Goal: Task Accomplishment & Management: Use online tool/utility

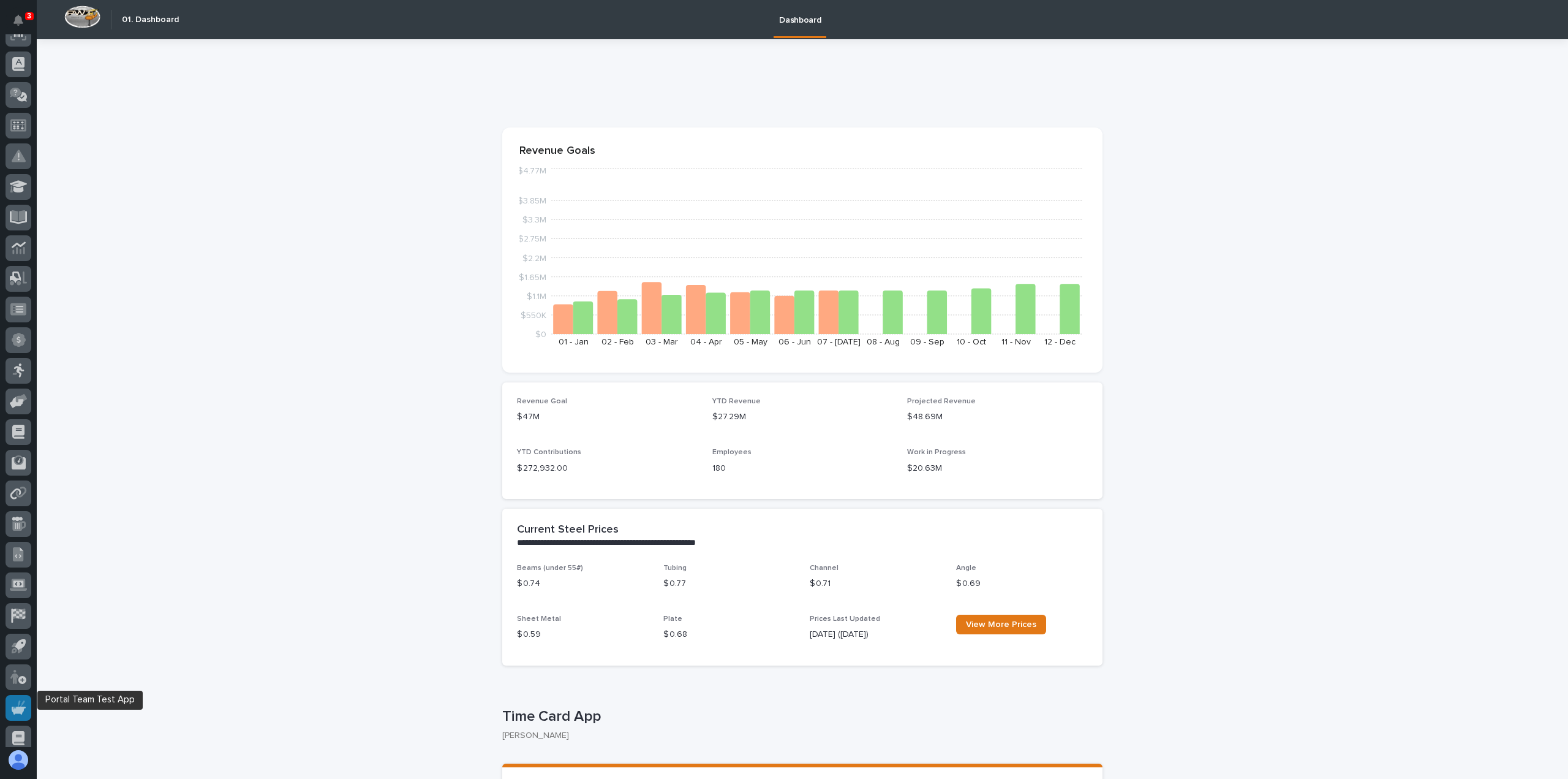
scroll to position [206, 0]
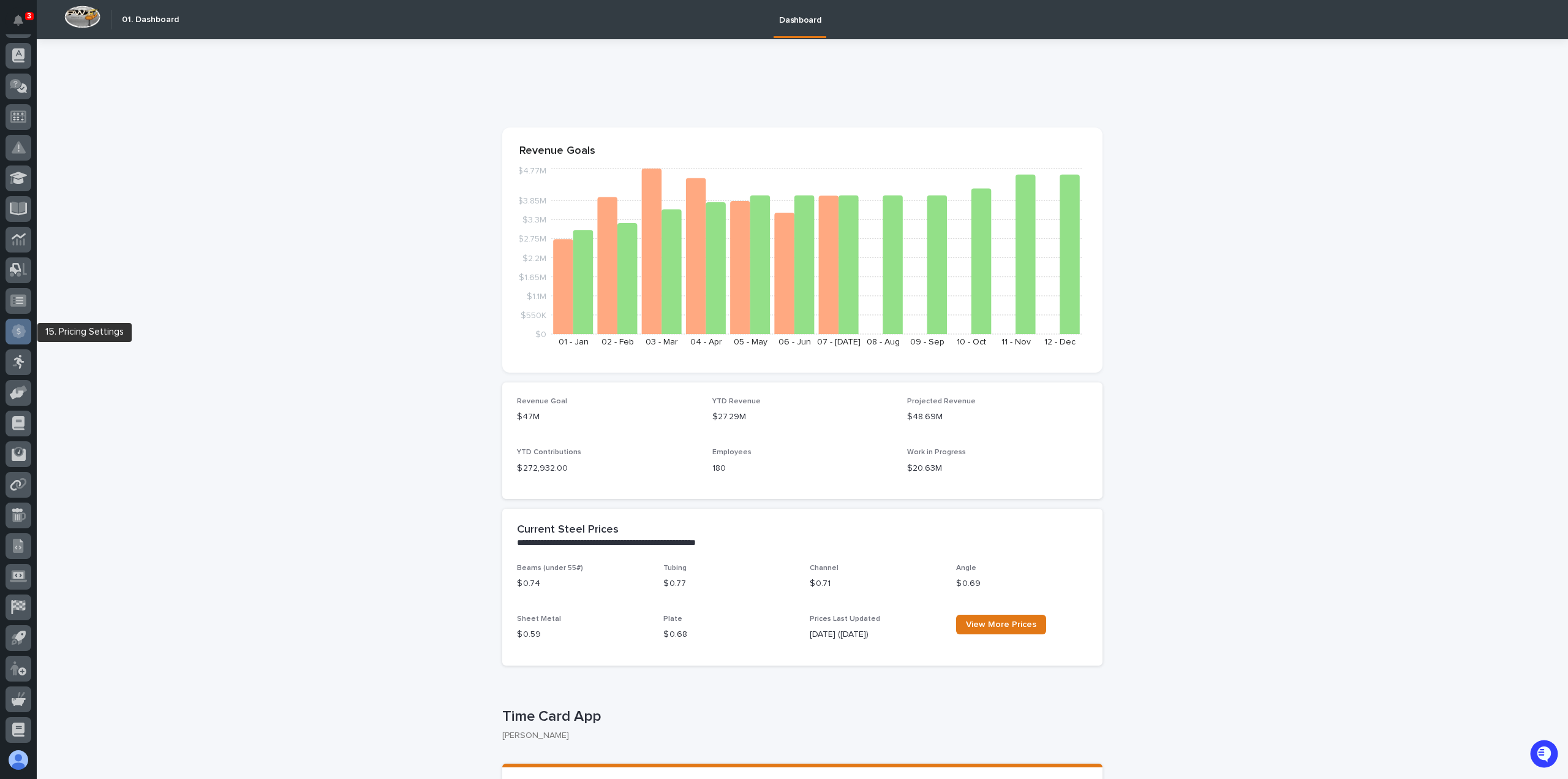
click at [16, 334] on icon at bounding box center [19, 332] width 14 height 14
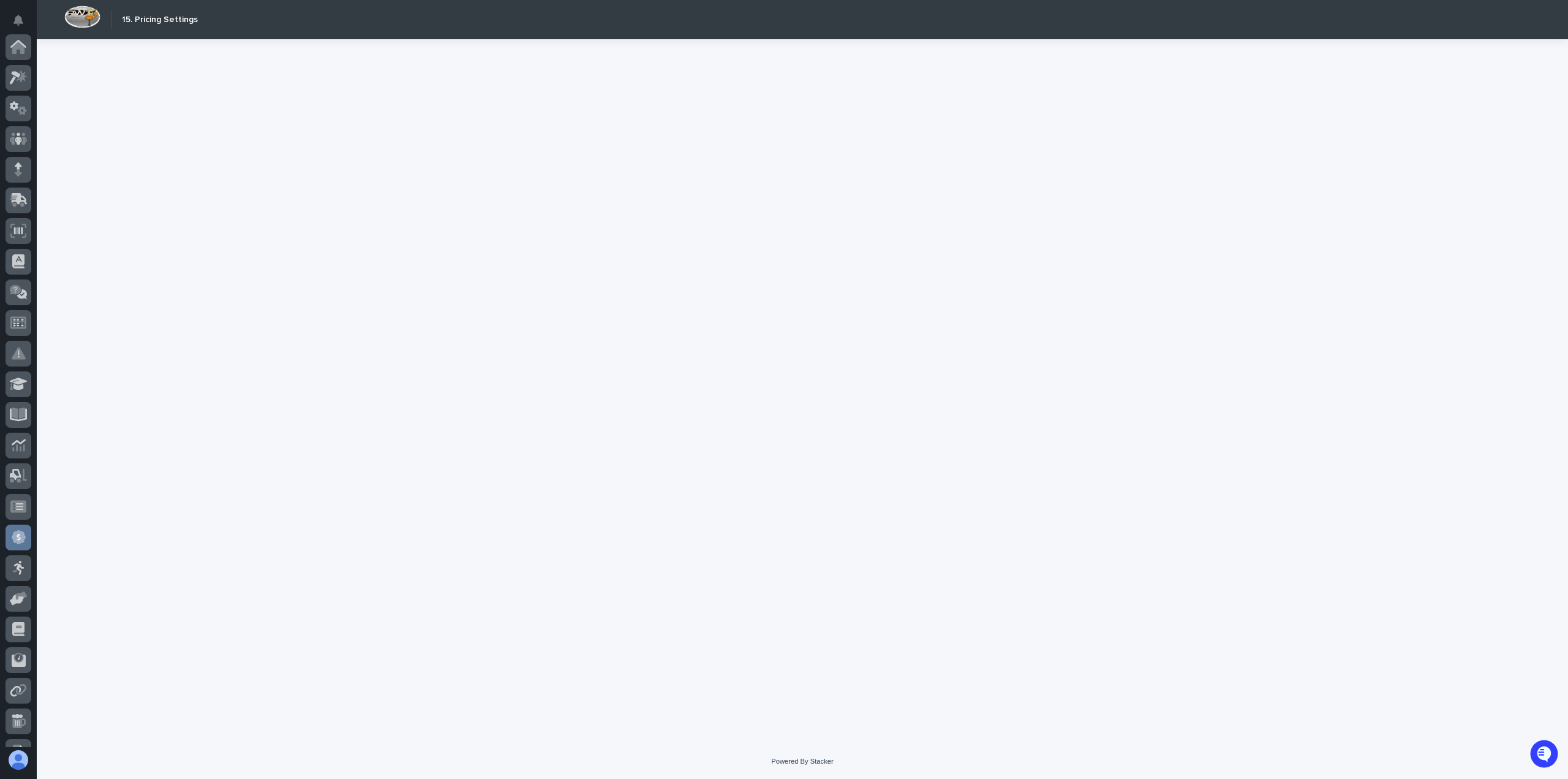
scroll to position [206, 0]
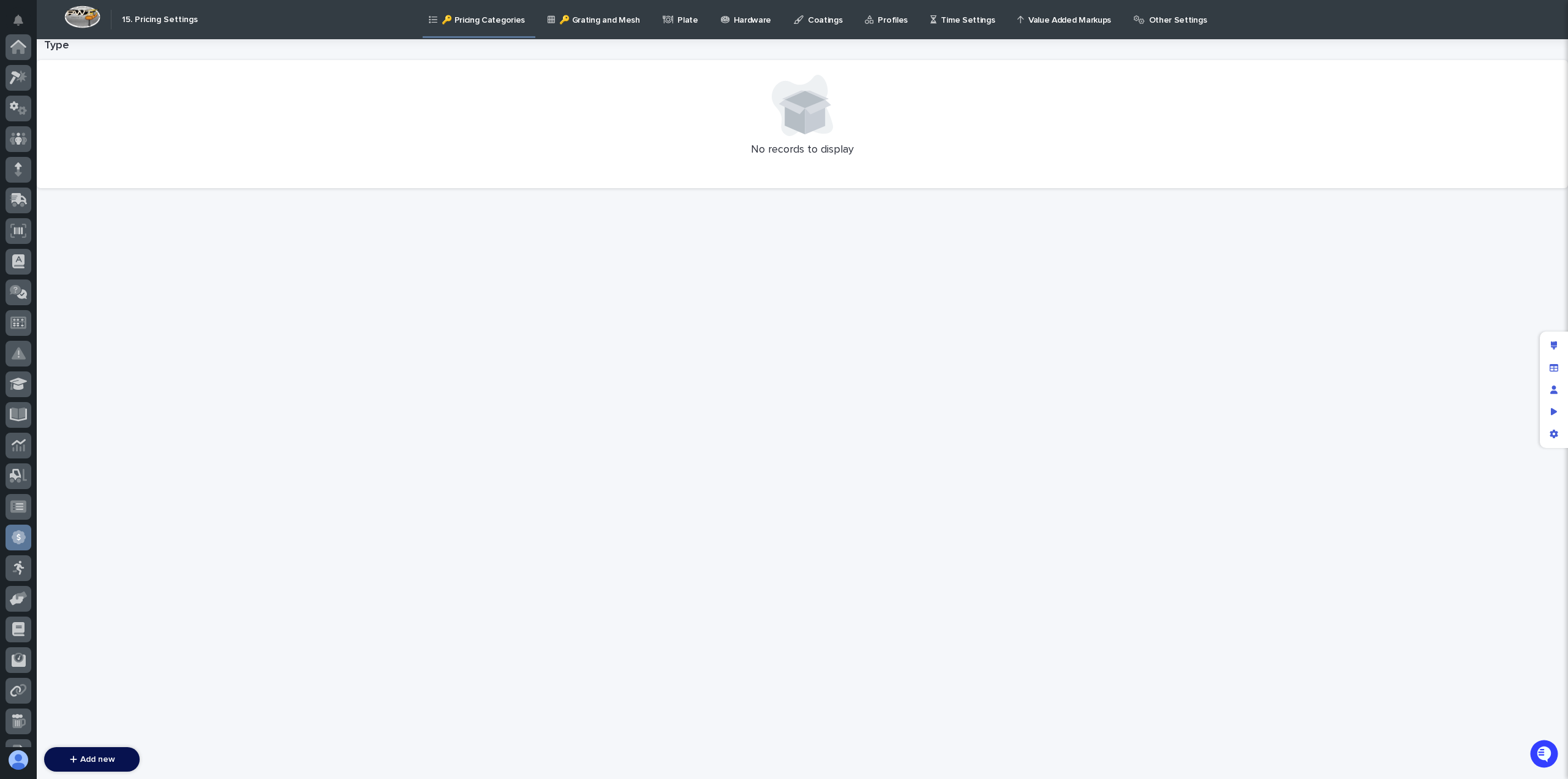
scroll to position [206, 0]
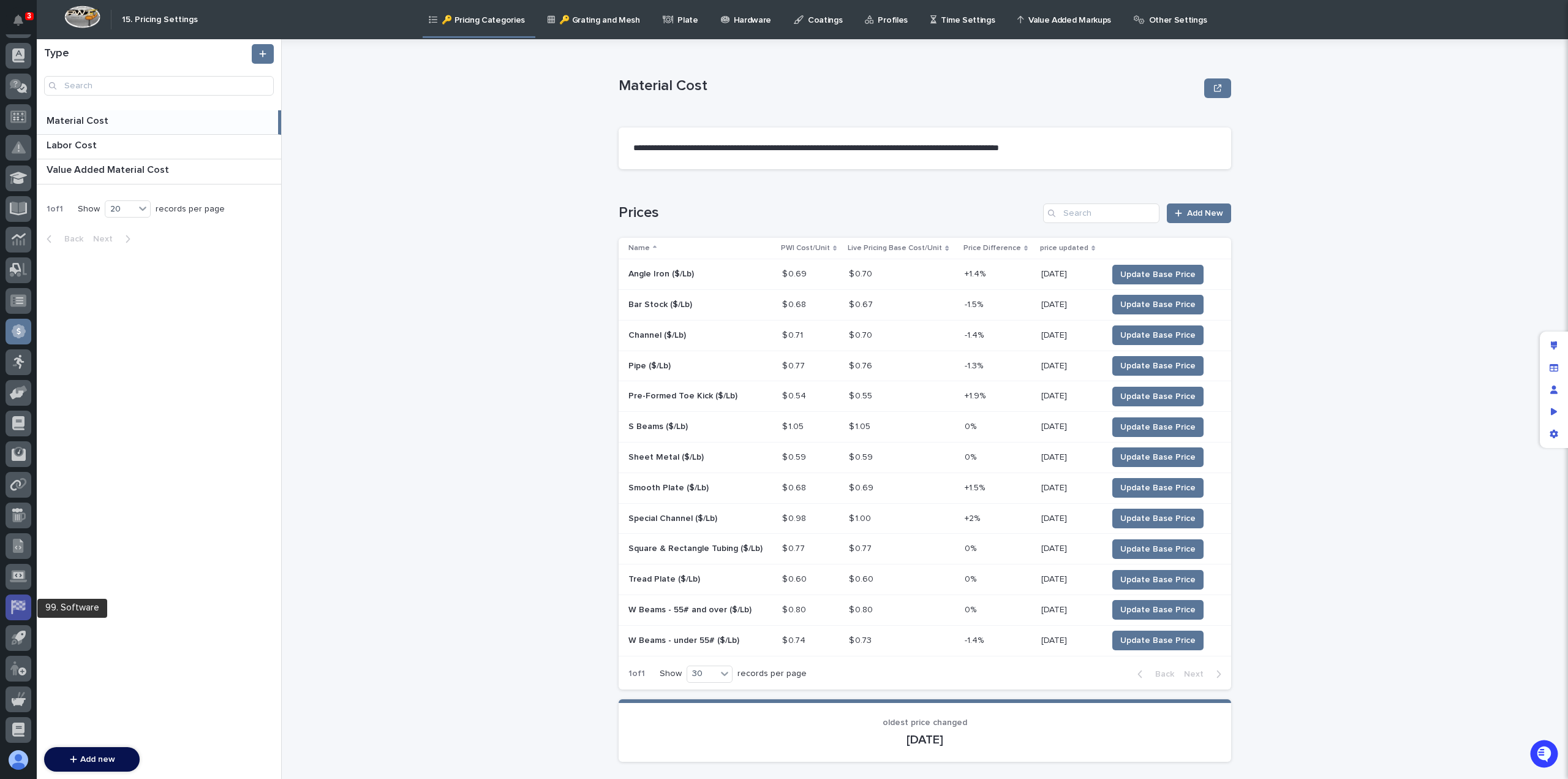
click at [15, 606] on icon at bounding box center [18, 607] width 14 height 14
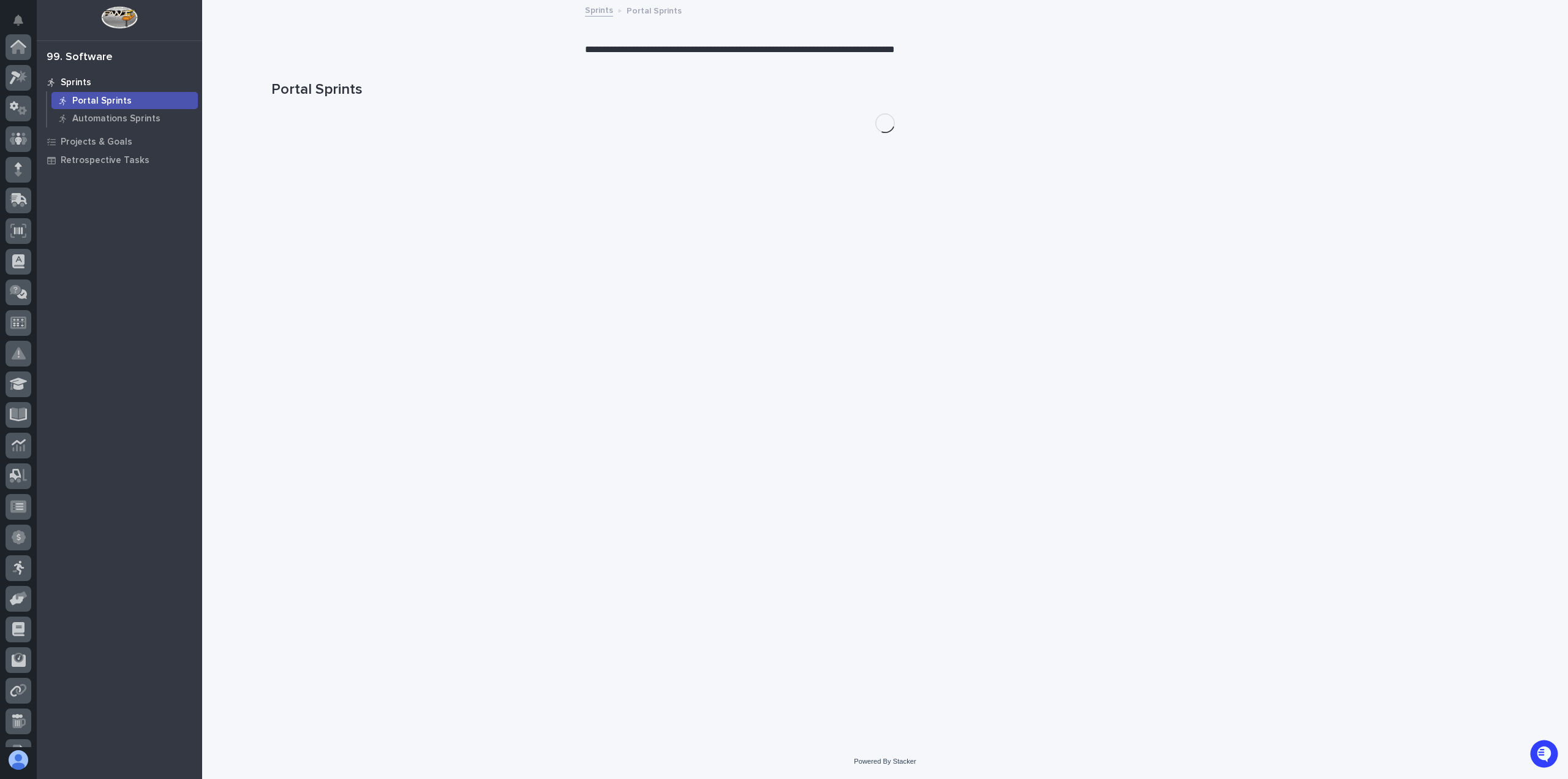
scroll to position [206, 0]
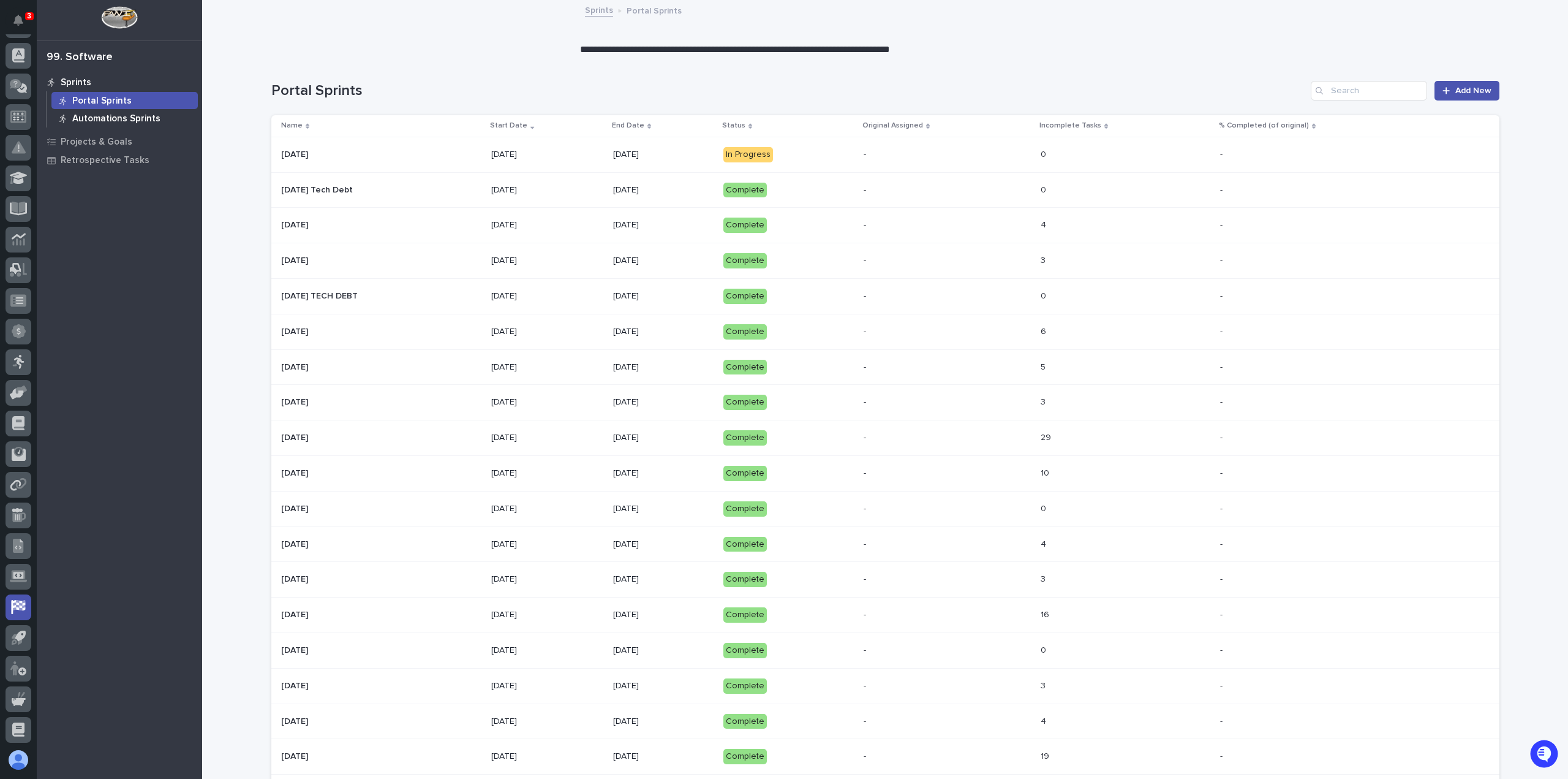
click at [99, 116] on p "Automations Sprints" at bounding box center [116, 119] width 88 height 11
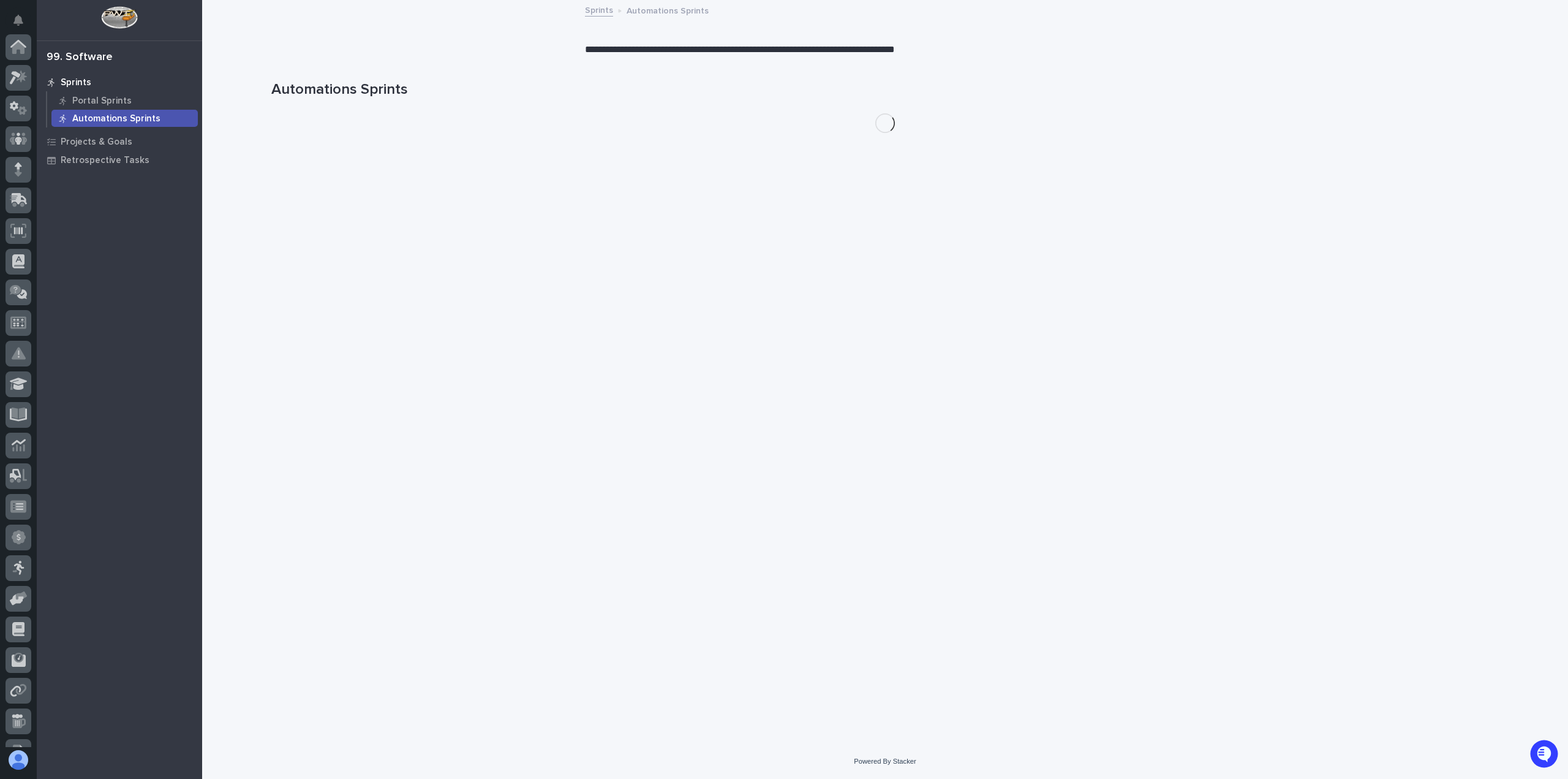
scroll to position [206, 0]
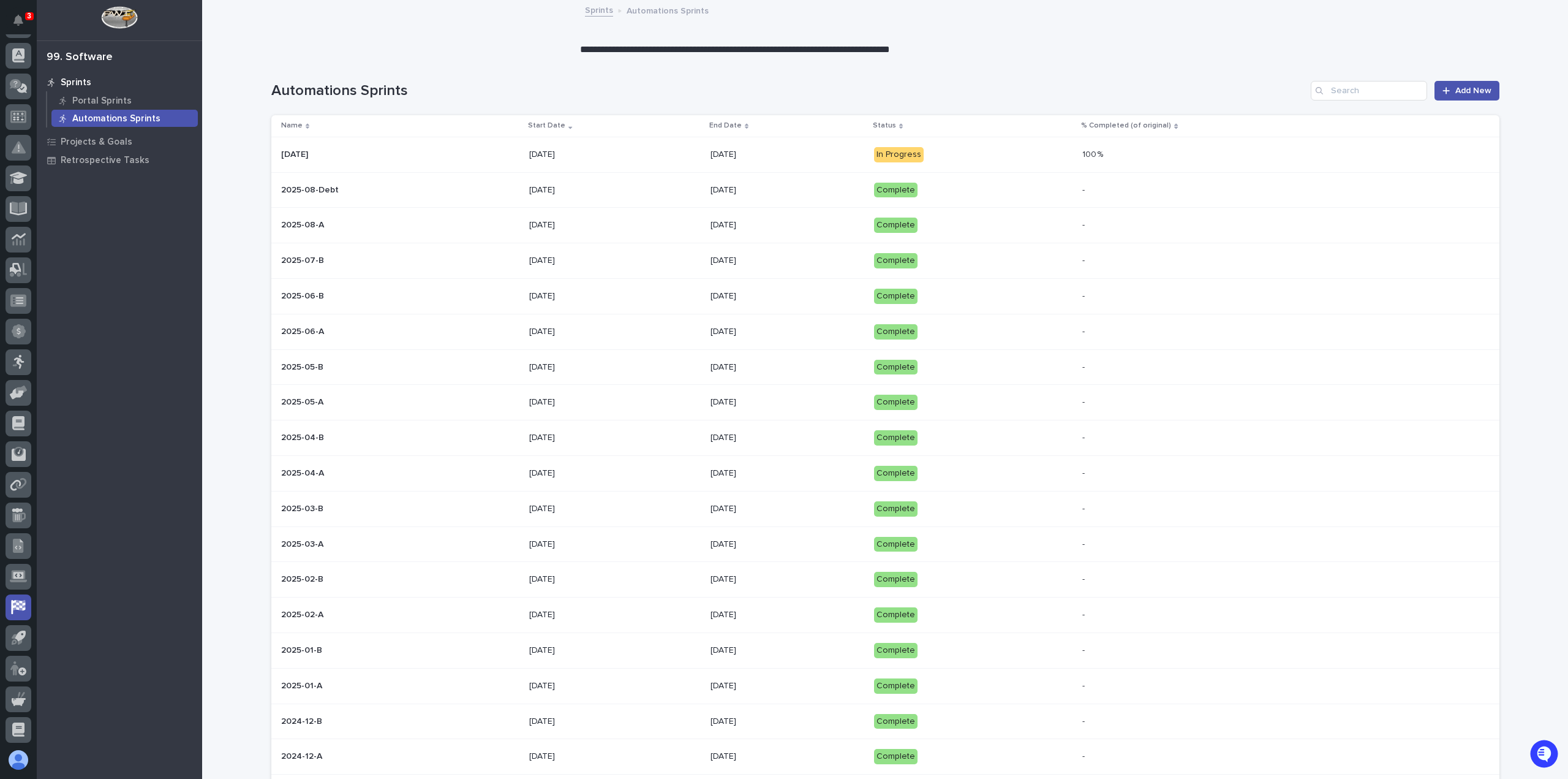
click at [861, 155] on p "[DATE]" at bounding box center [788, 154] width 154 height 10
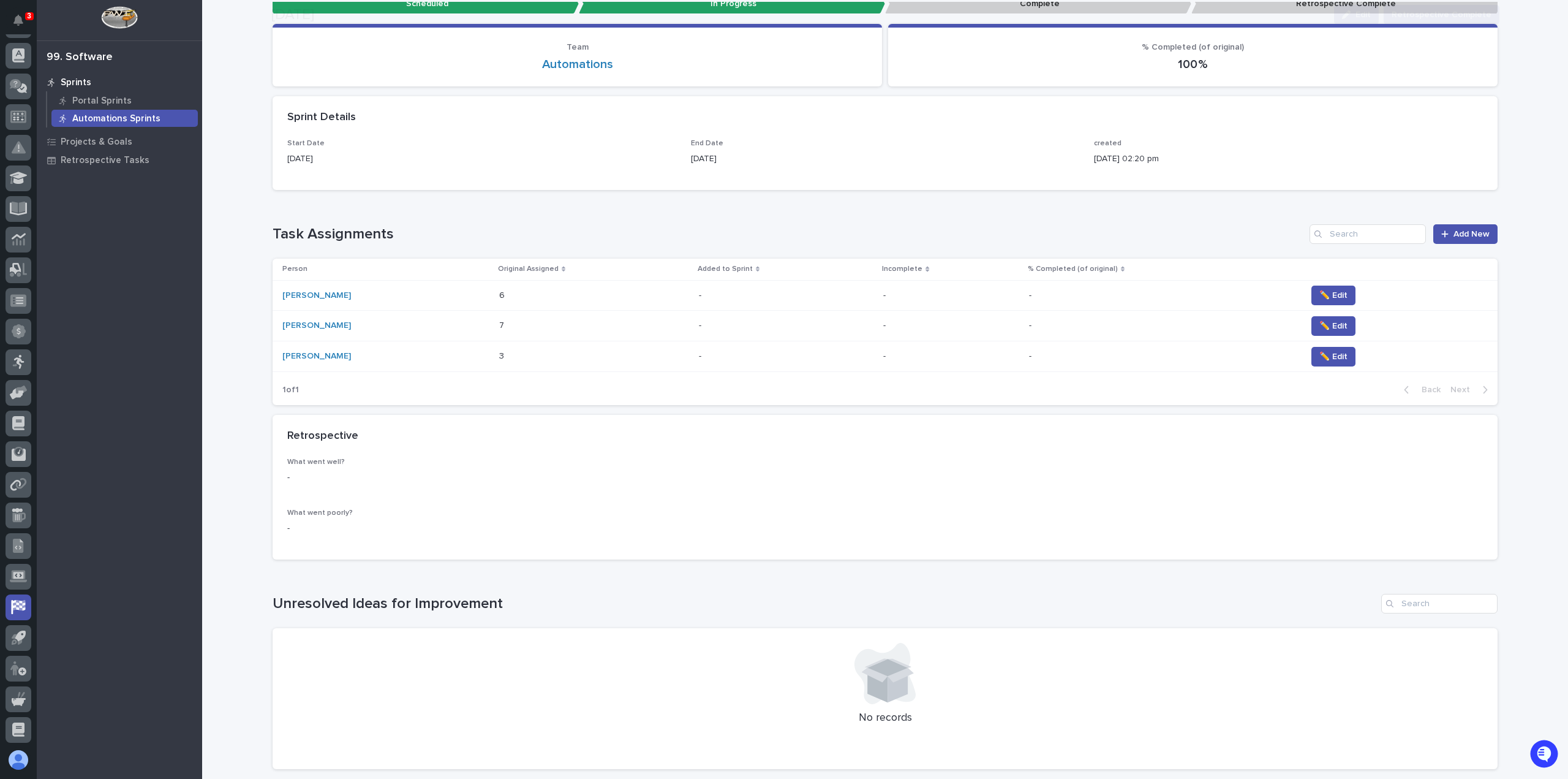
scroll to position [123, 0]
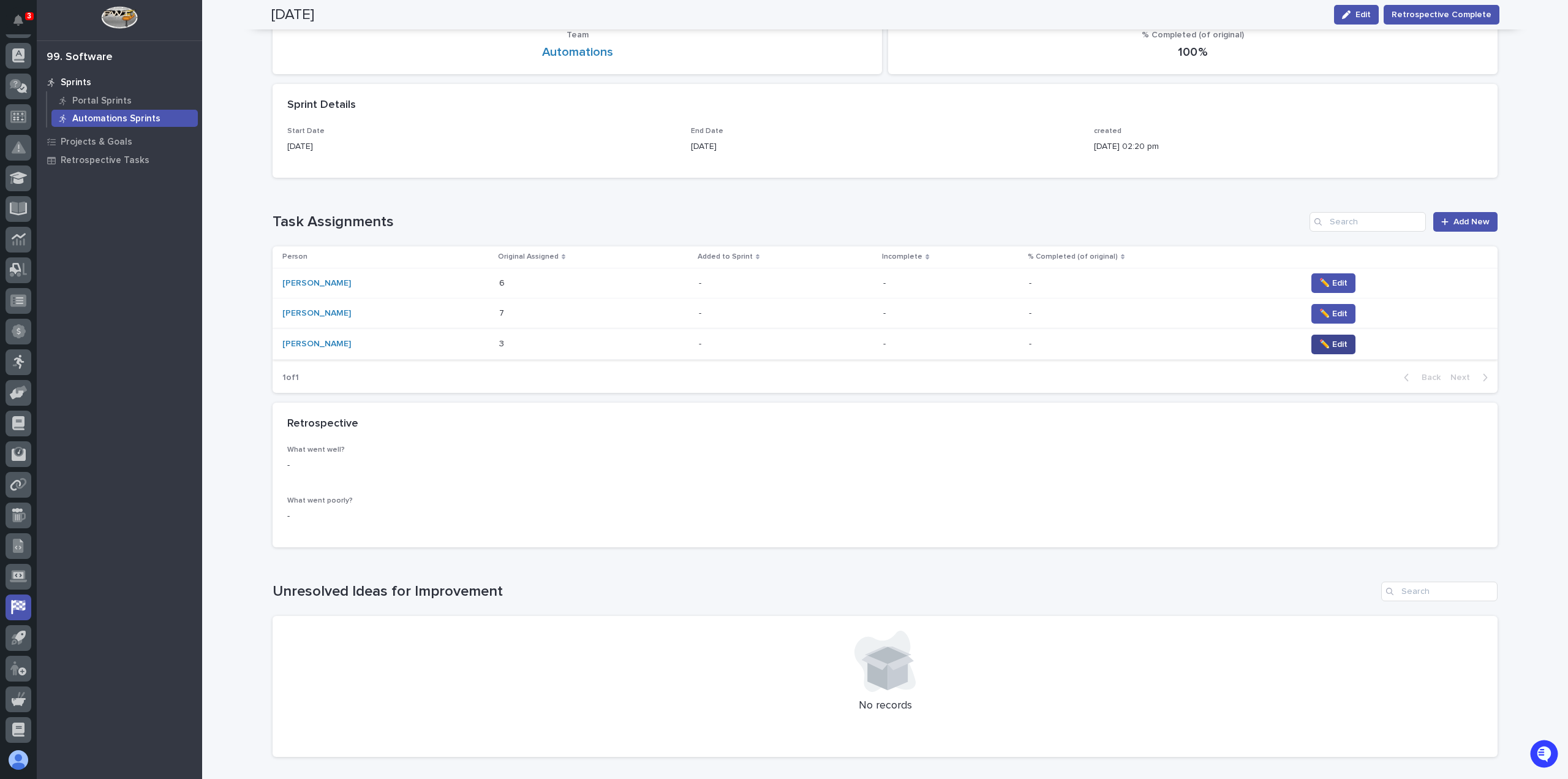
click at [1324, 343] on span "✏️ Edit" at bounding box center [1334, 344] width 28 height 13
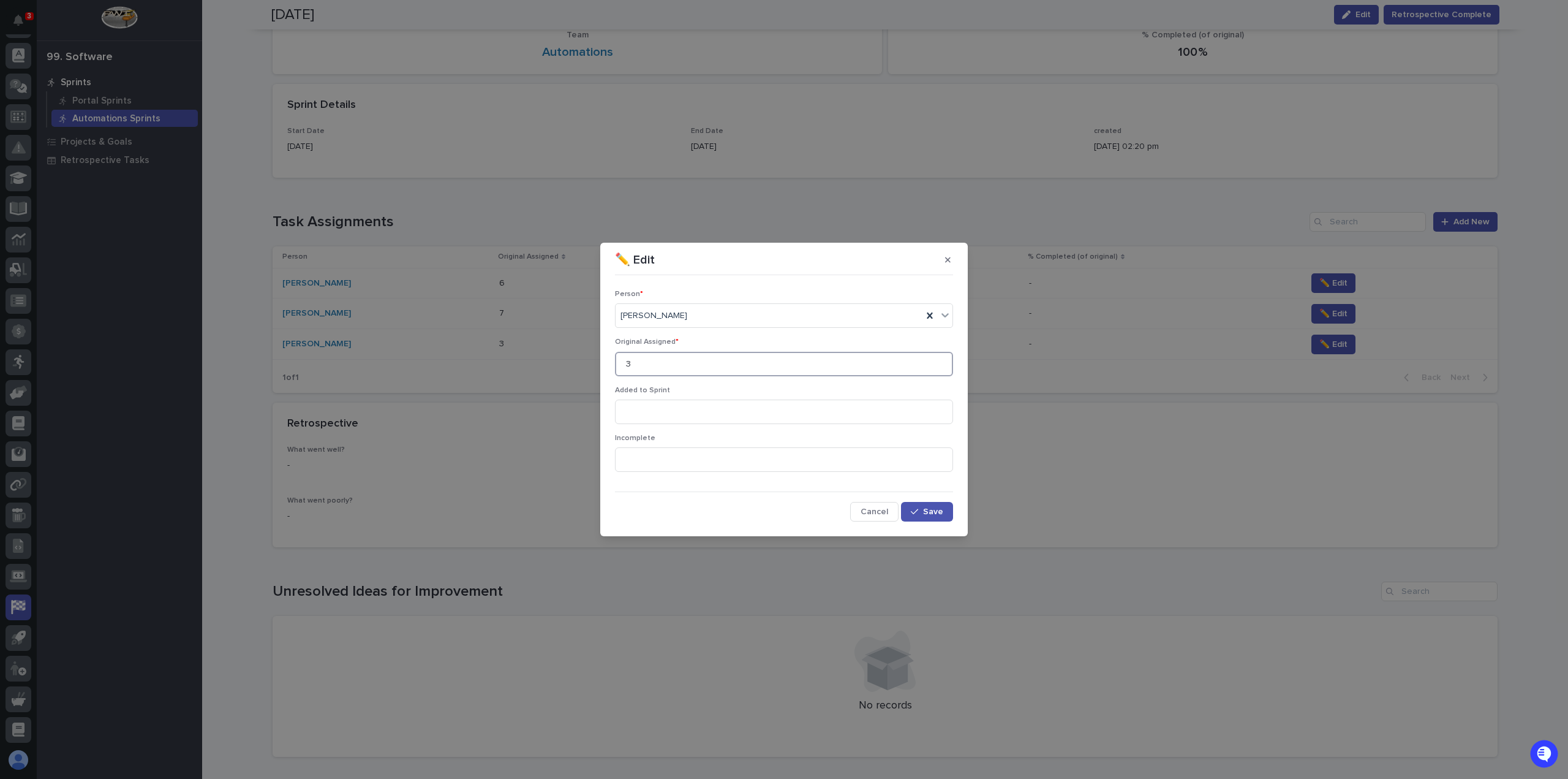
drag, startPoint x: 650, startPoint y: 363, endPoint x: 558, endPoint y: 370, distance: 92.3
click at [558, 370] on div "✏️ Edit Person * [PERSON_NAME] Original Assigned * 3 Added to Sprint Incomplete…" at bounding box center [784, 389] width 1568 height 779
type input "6"
click at [932, 511] on span "Save" at bounding box center [933, 512] width 20 height 9
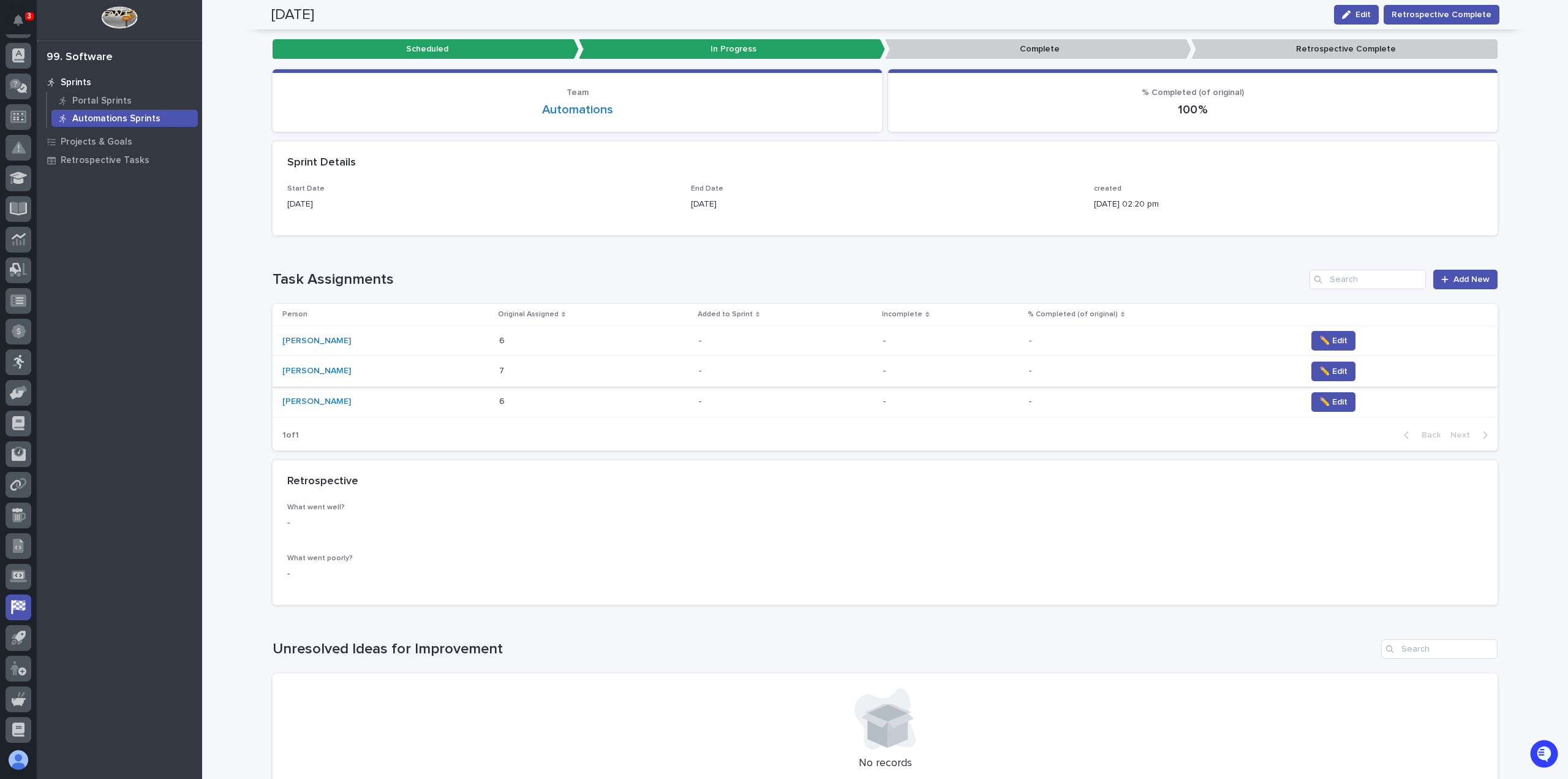
scroll to position [0, 0]
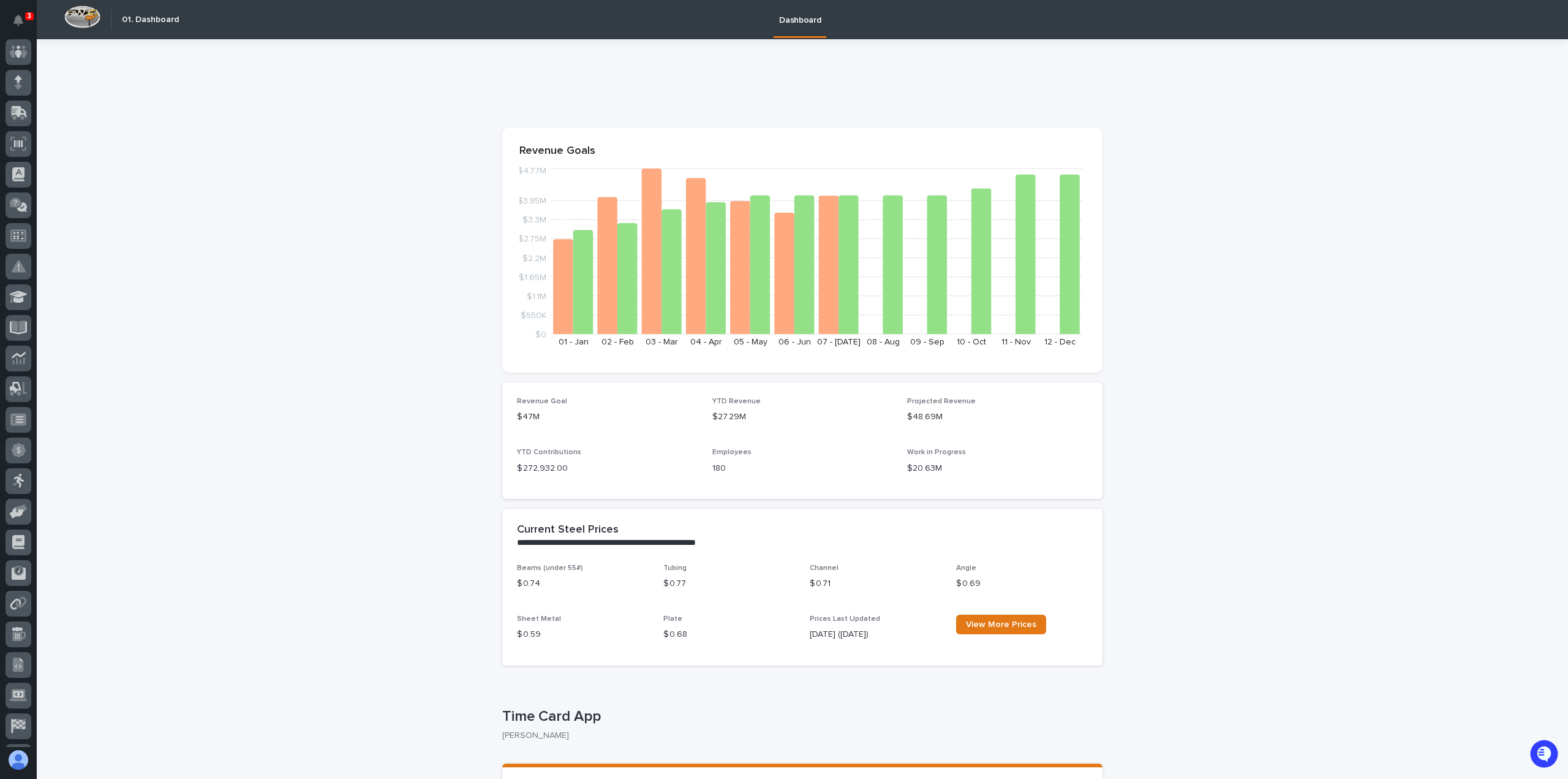
scroll to position [206, 0]
click at [21, 607] on icon at bounding box center [18, 607] width 14 height 14
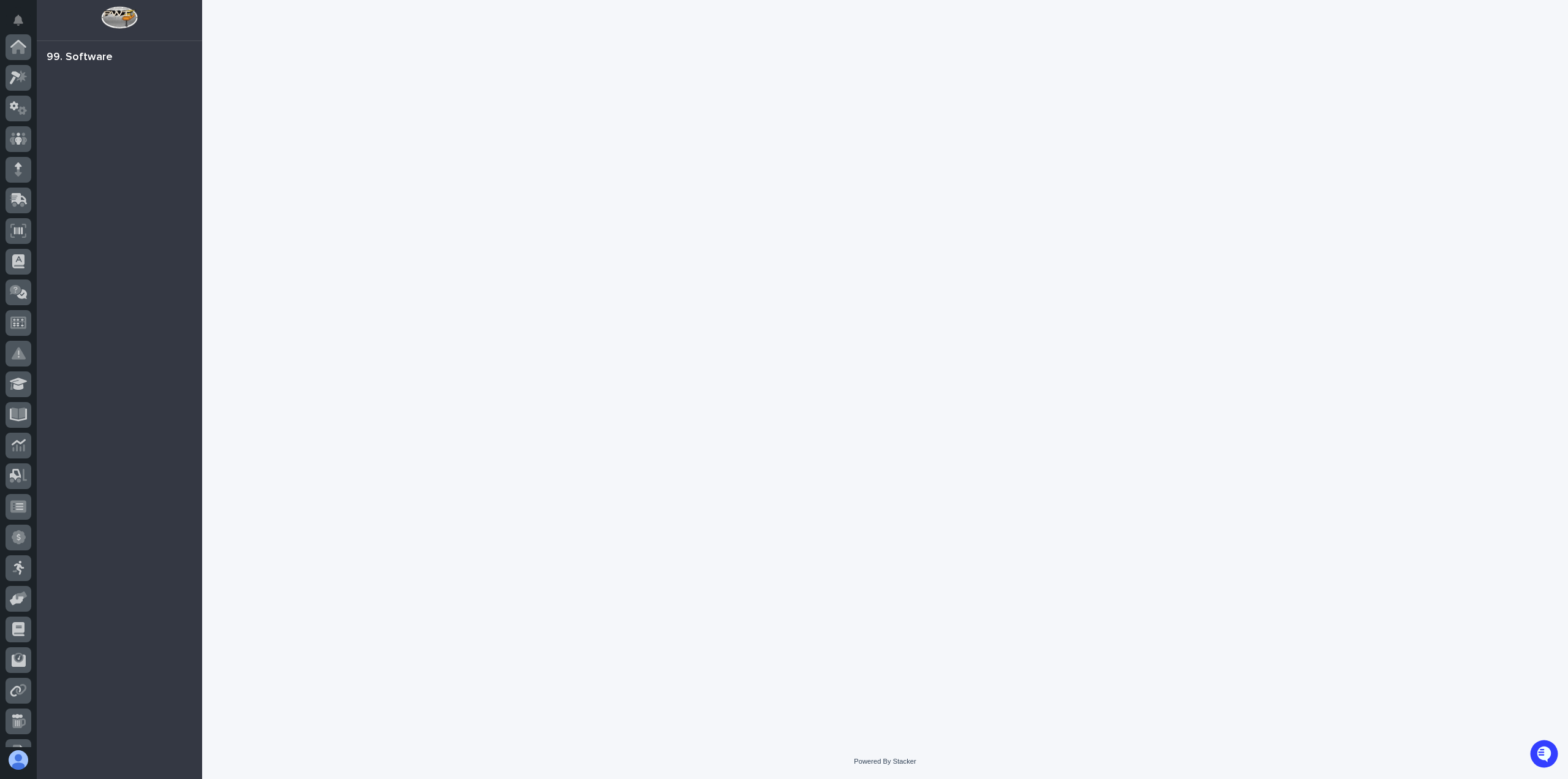
scroll to position [206, 0]
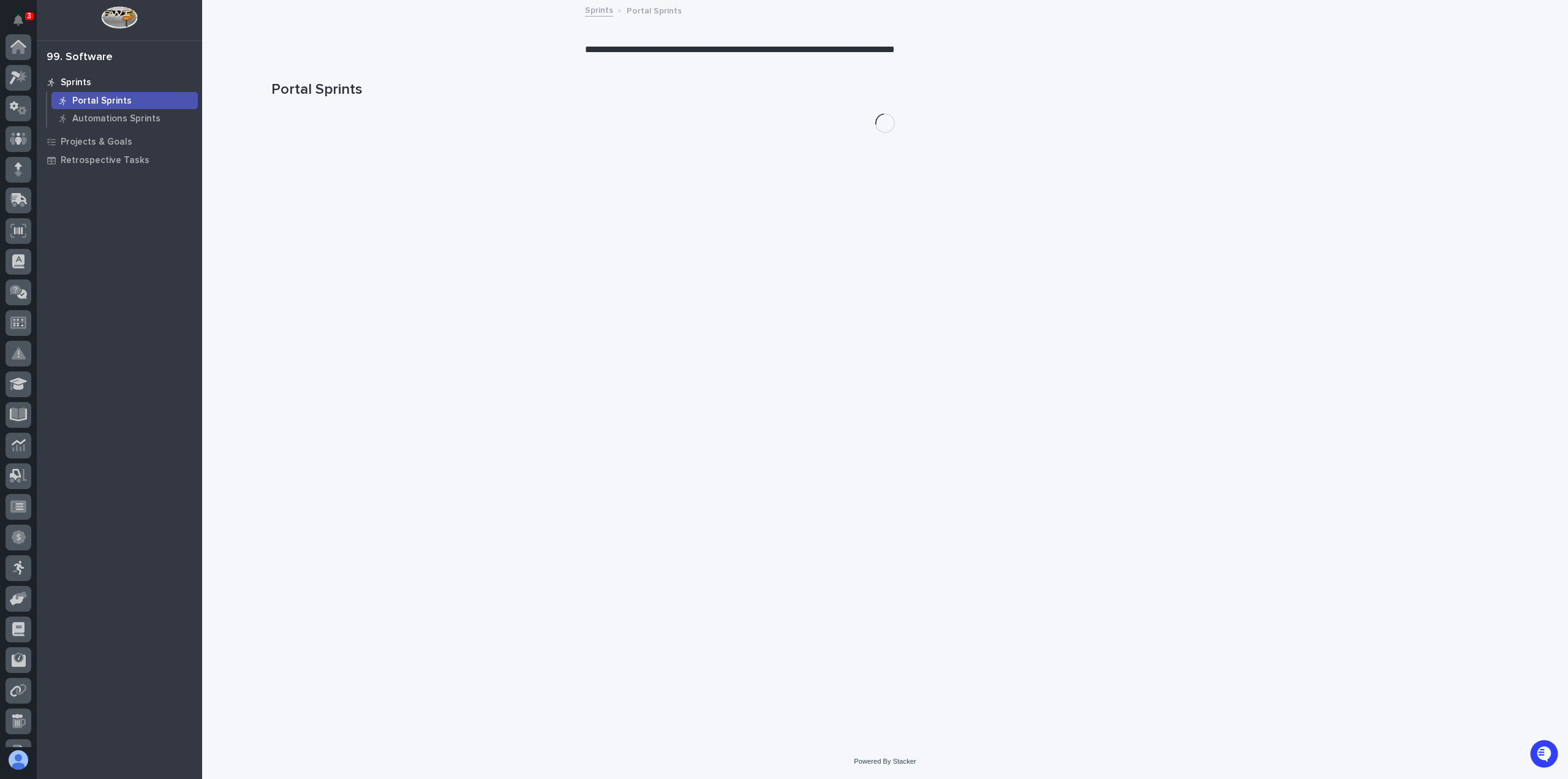
scroll to position [206, 0]
